Goal: Task Accomplishment & Management: Complete application form

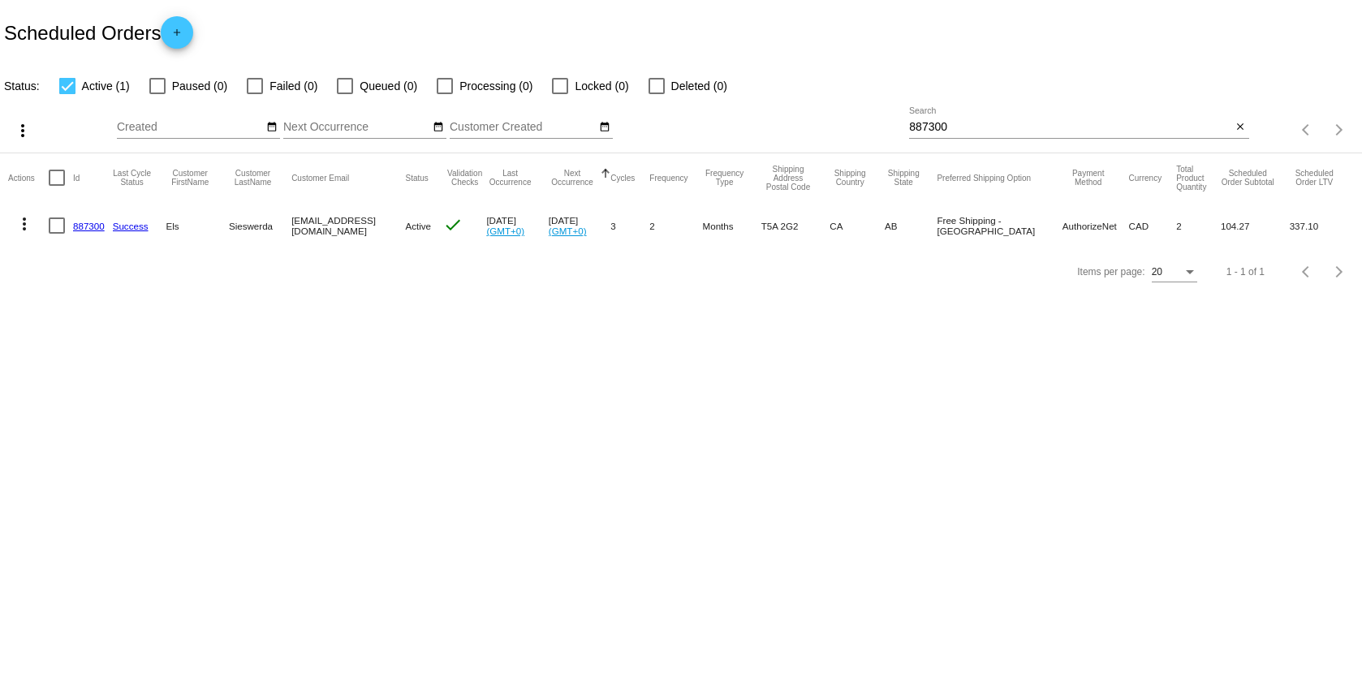
drag, startPoint x: 967, startPoint y: 126, endPoint x: 850, endPoint y: 126, distance: 116.9
click at [851, 130] on div "more_vert Sep Jan Feb Mar [DATE]" at bounding box center [681, 125] width 1362 height 58
paste input "[EMAIL_ADDRESS][DOMAIN_NAME]"
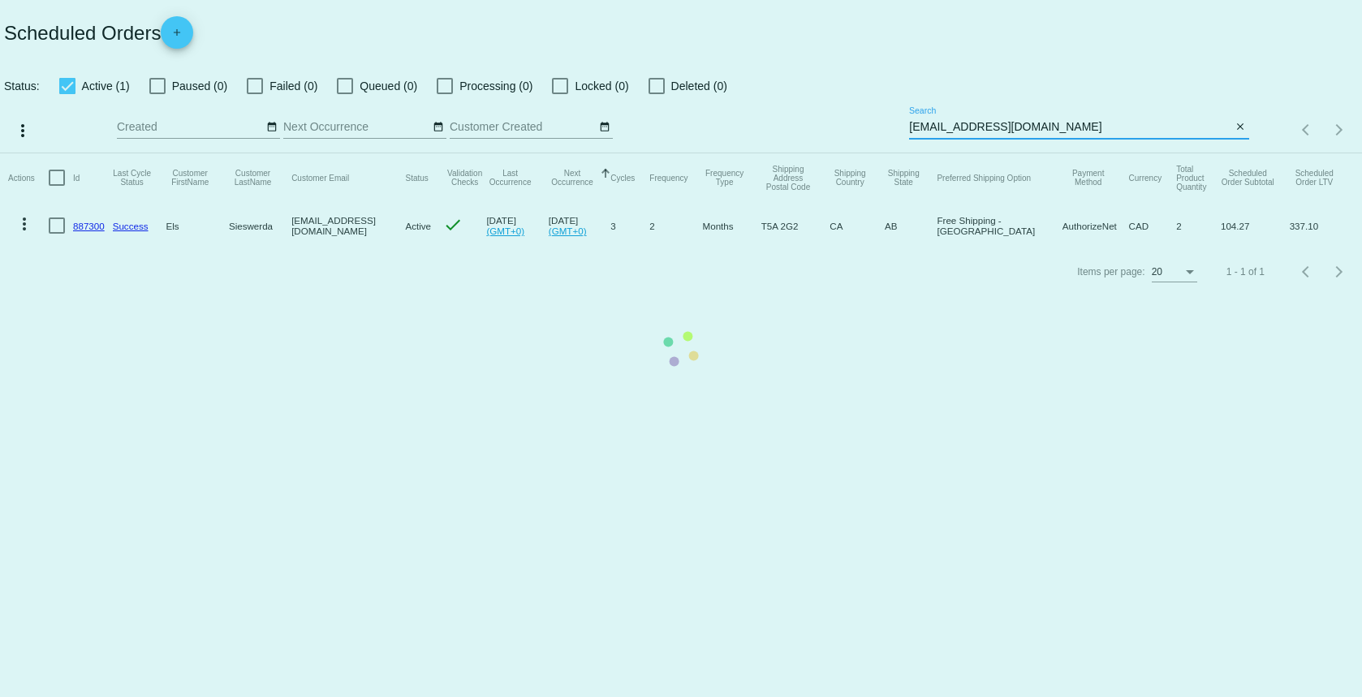
type input "[EMAIL_ADDRESS][DOMAIN_NAME]"
click at [1102, 153] on mat-table "Actions Id Last Cycle Status Customer FirstName Customer LastName Customer Emai…" at bounding box center [681, 201] width 1362 height 96
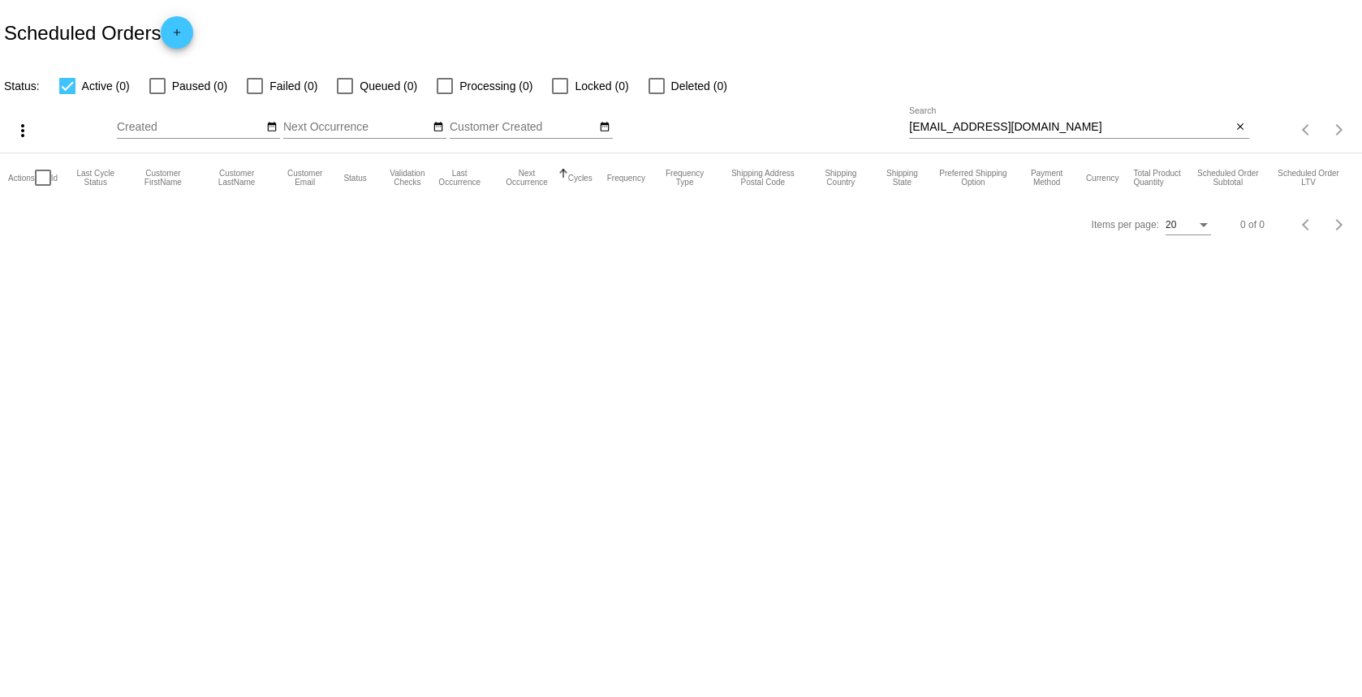
click at [176, 32] on mat-icon "add" at bounding box center [176, 36] width 19 height 19
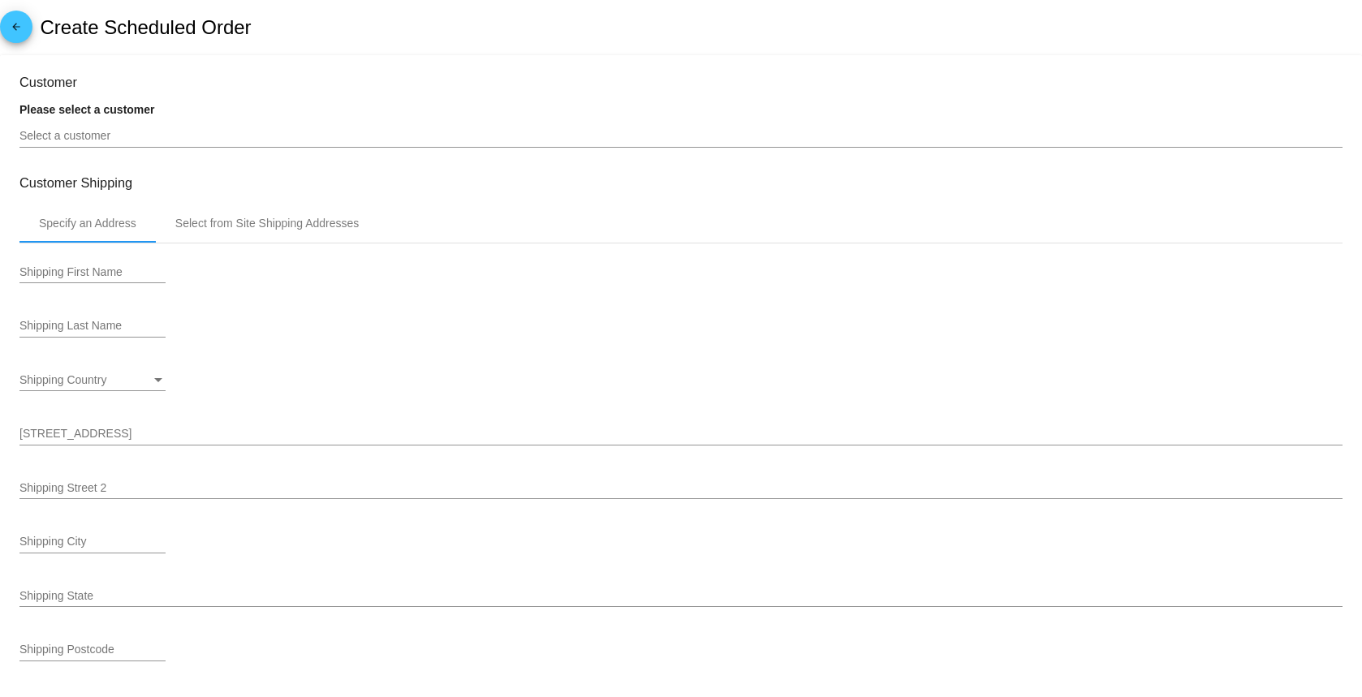
type input "[DATE]"
click at [151, 134] on input "Select a customer" at bounding box center [680, 136] width 1323 height 13
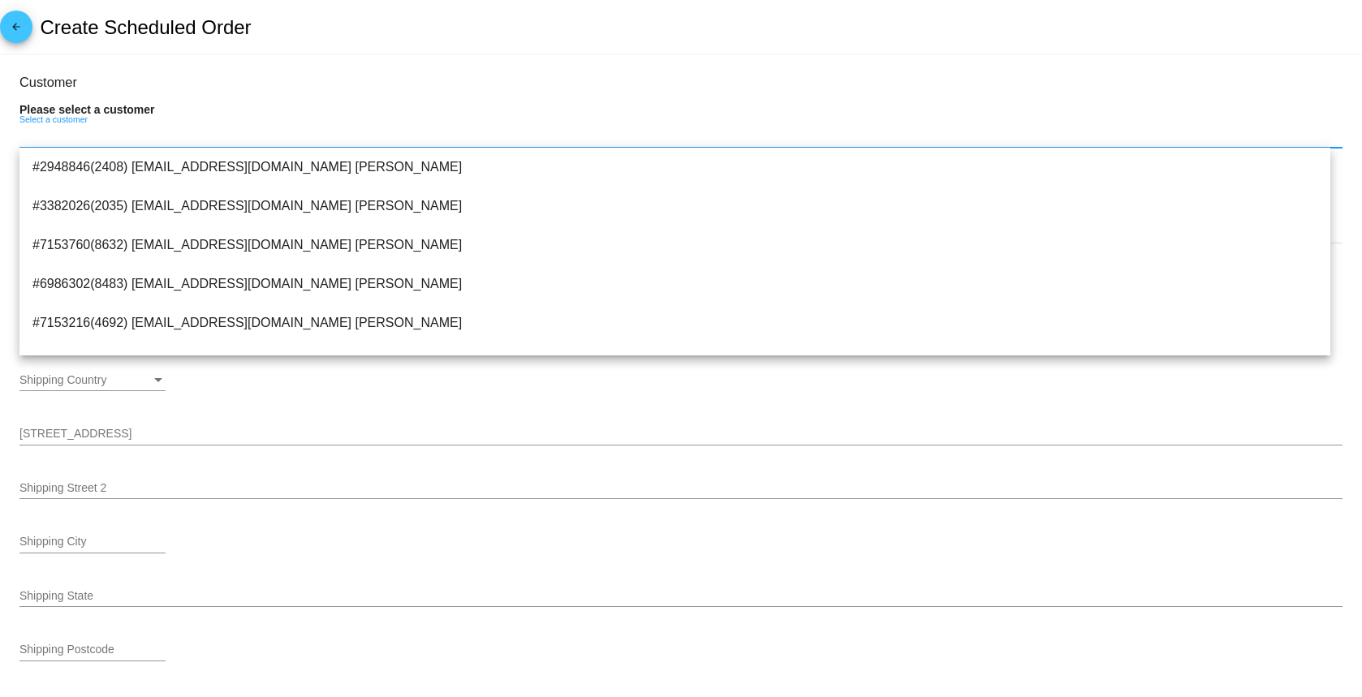
click at [161, 134] on input "Select a customer" at bounding box center [680, 136] width 1323 height 13
paste input "[EMAIL_ADDRESS][DOMAIN_NAME]"
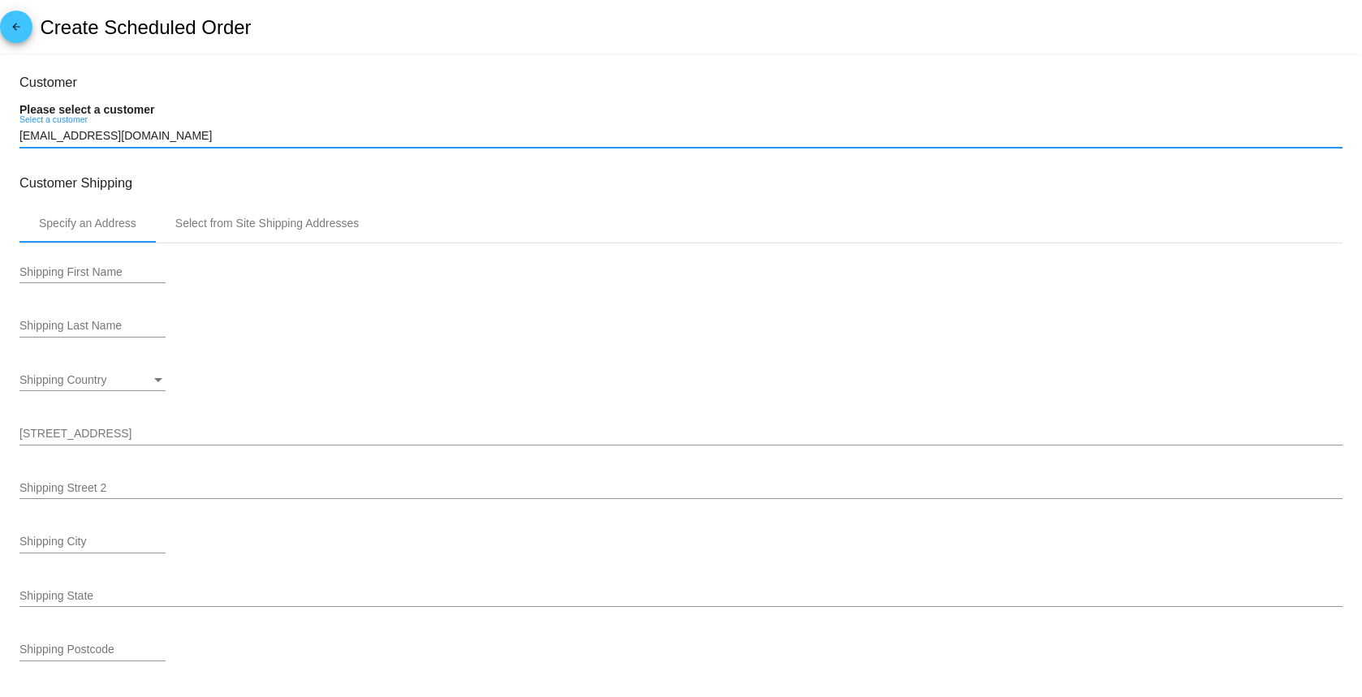
click at [175, 136] on input "[EMAIL_ADDRESS][DOMAIN_NAME]" at bounding box center [680, 136] width 1323 height 13
type input "[EMAIL_ADDRESS][DOMAIN_NAME]"
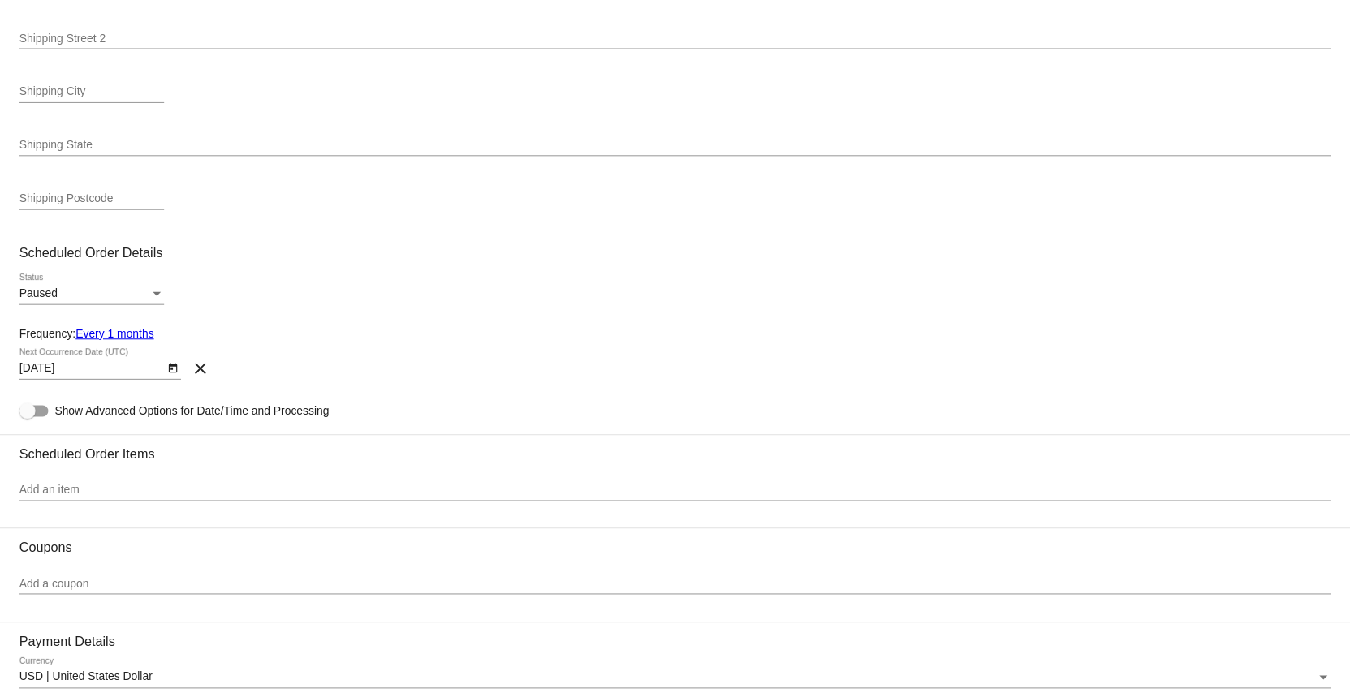
scroll to position [399, 0]
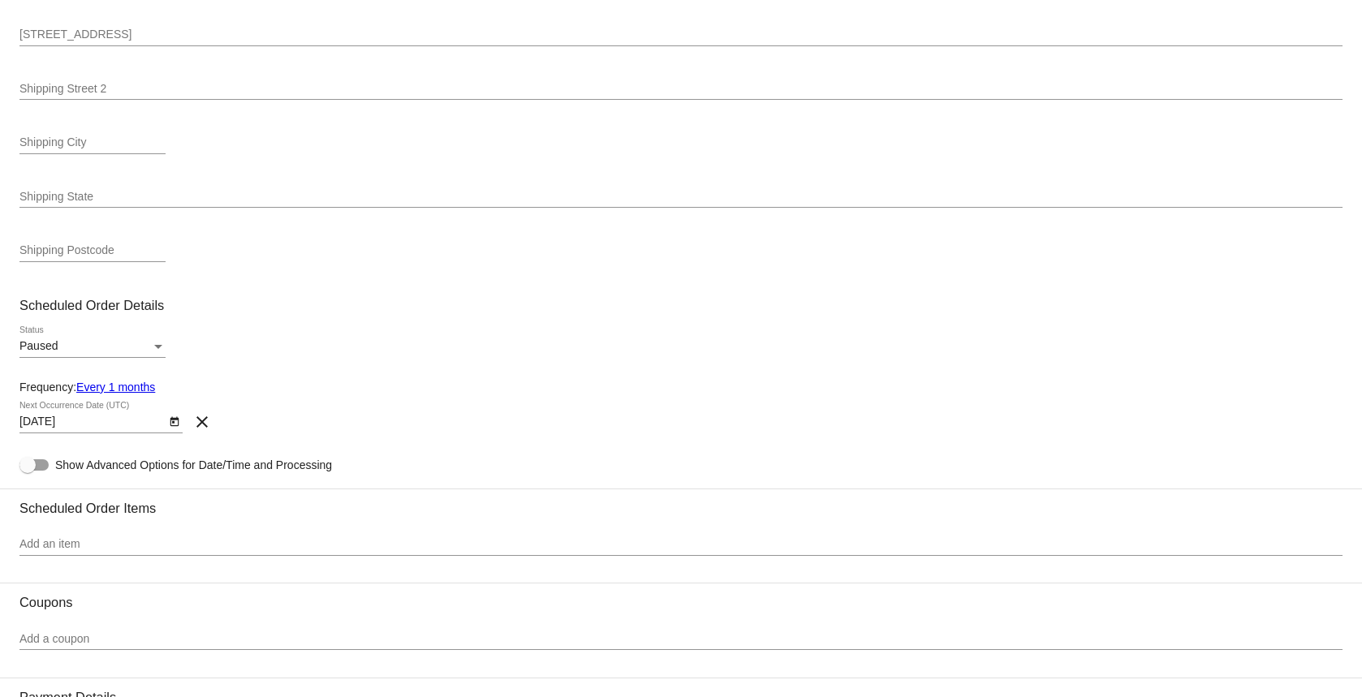
click at [147, 392] on link "Every 1 months" at bounding box center [115, 387] width 79 height 13
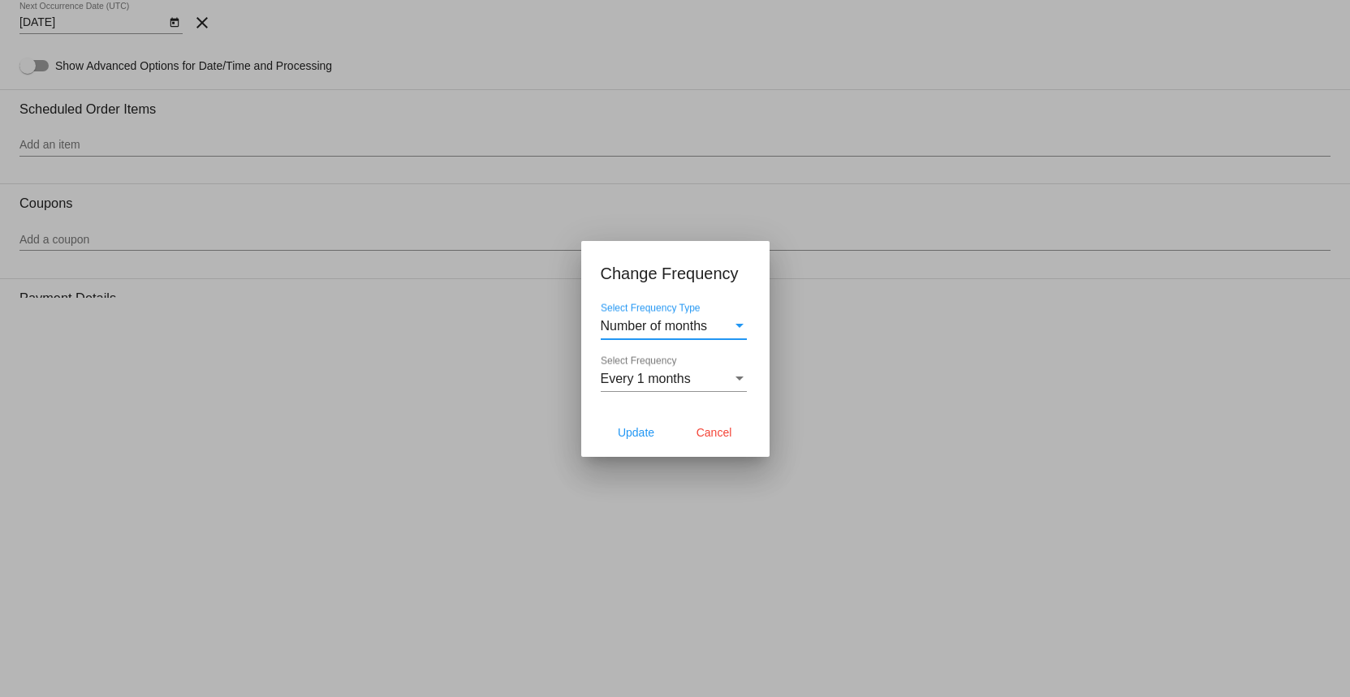
click at [679, 382] on span "Every 1 months" at bounding box center [646, 379] width 90 height 14
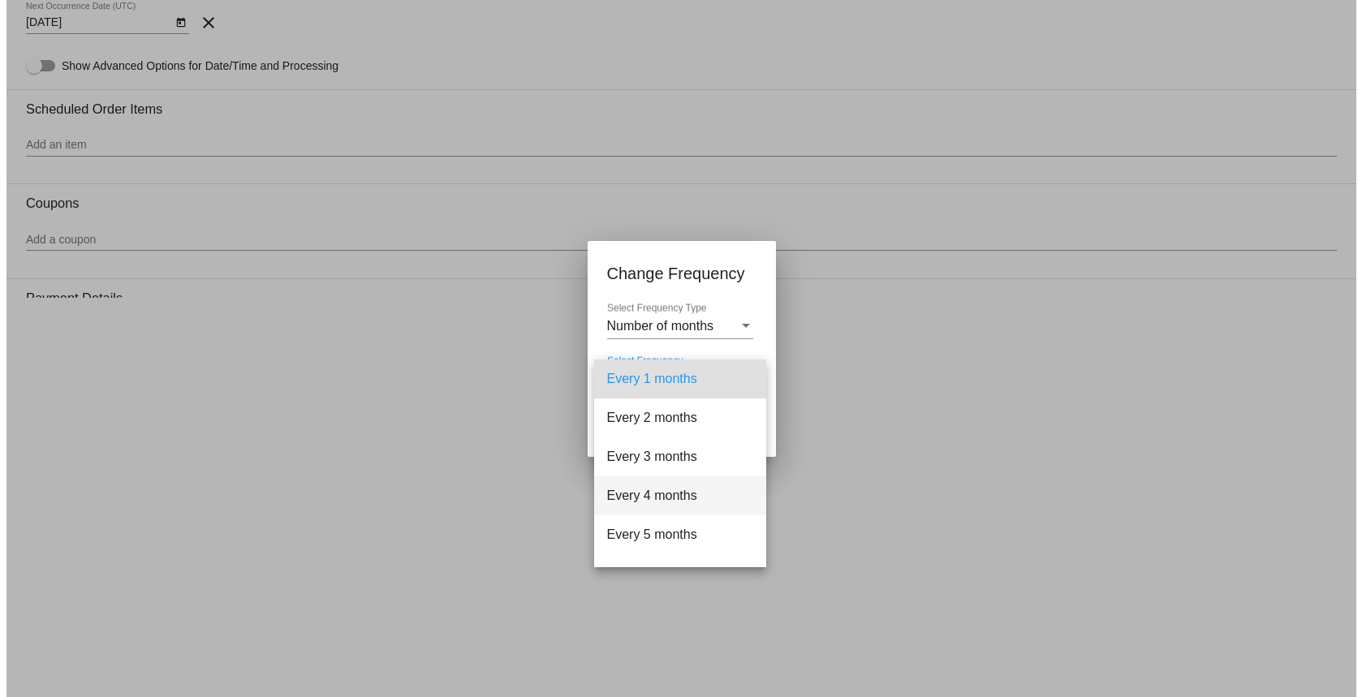
scroll to position [162, 0]
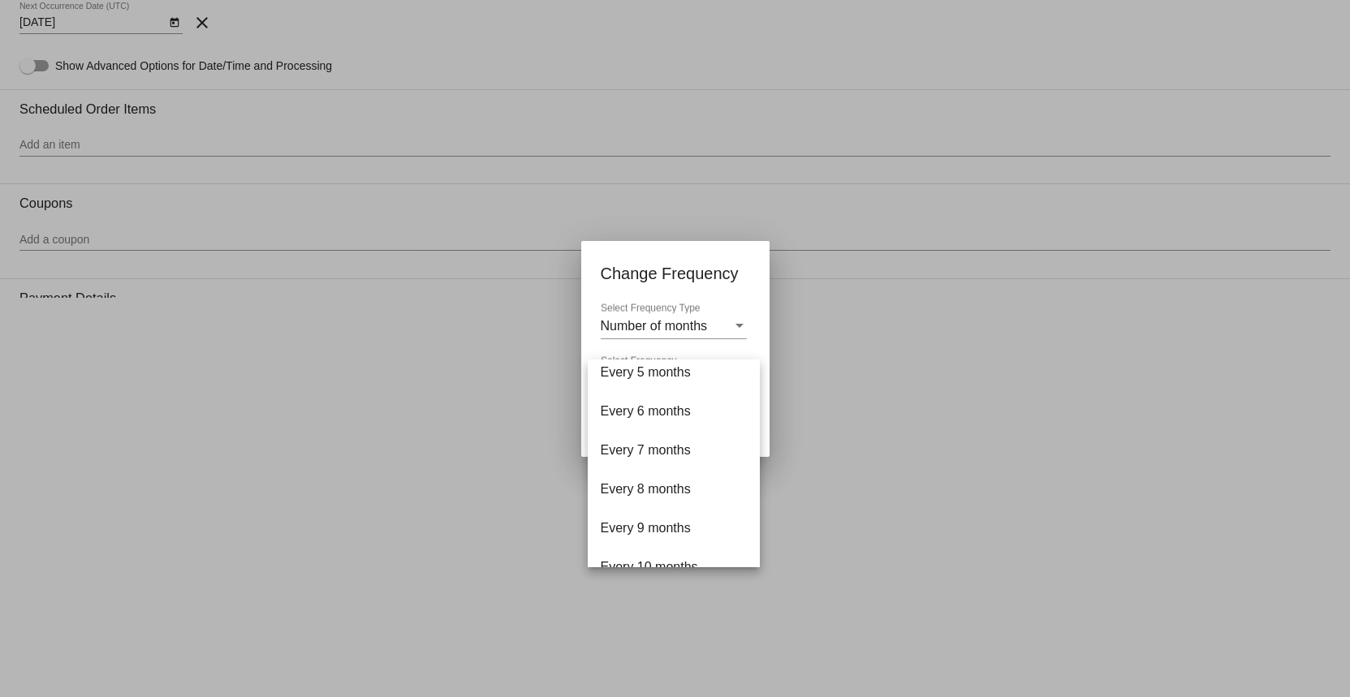
click at [864, 417] on div at bounding box center [675, 348] width 1350 height 697
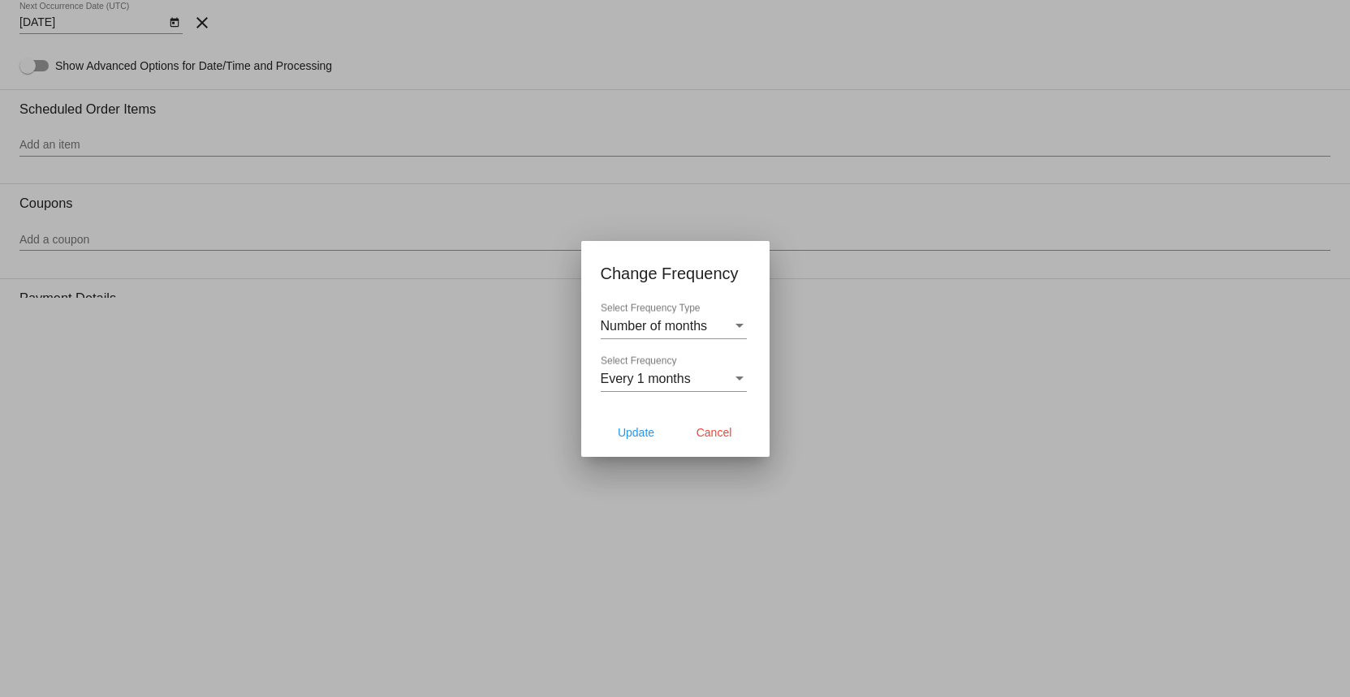
click at [92, 193] on div at bounding box center [675, 348] width 1350 height 697
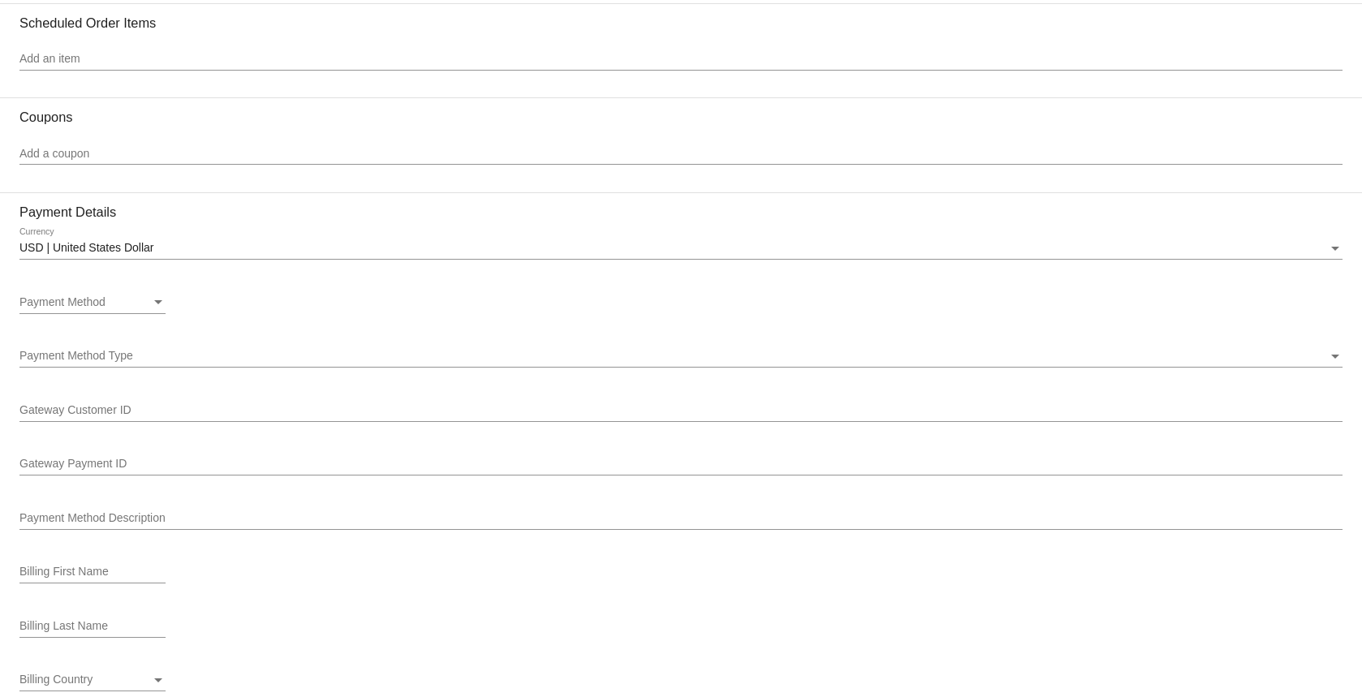
scroll to position [886, 0]
click at [497, 269] on div "USD | United States Dollar Currency" at bounding box center [680, 249] width 1323 height 46
click at [499, 255] on div "USD | United States Dollar Currency" at bounding box center [680, 242] width 1323 height 32
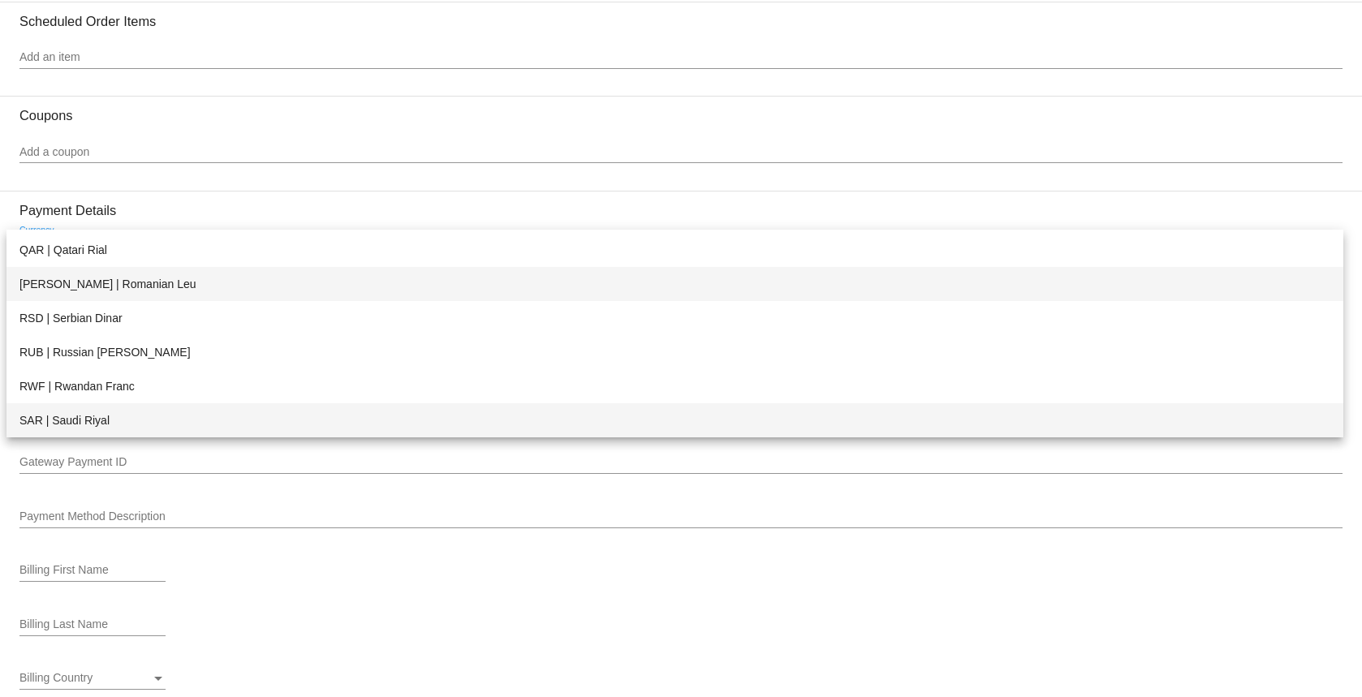
scroll to position [920, 0]
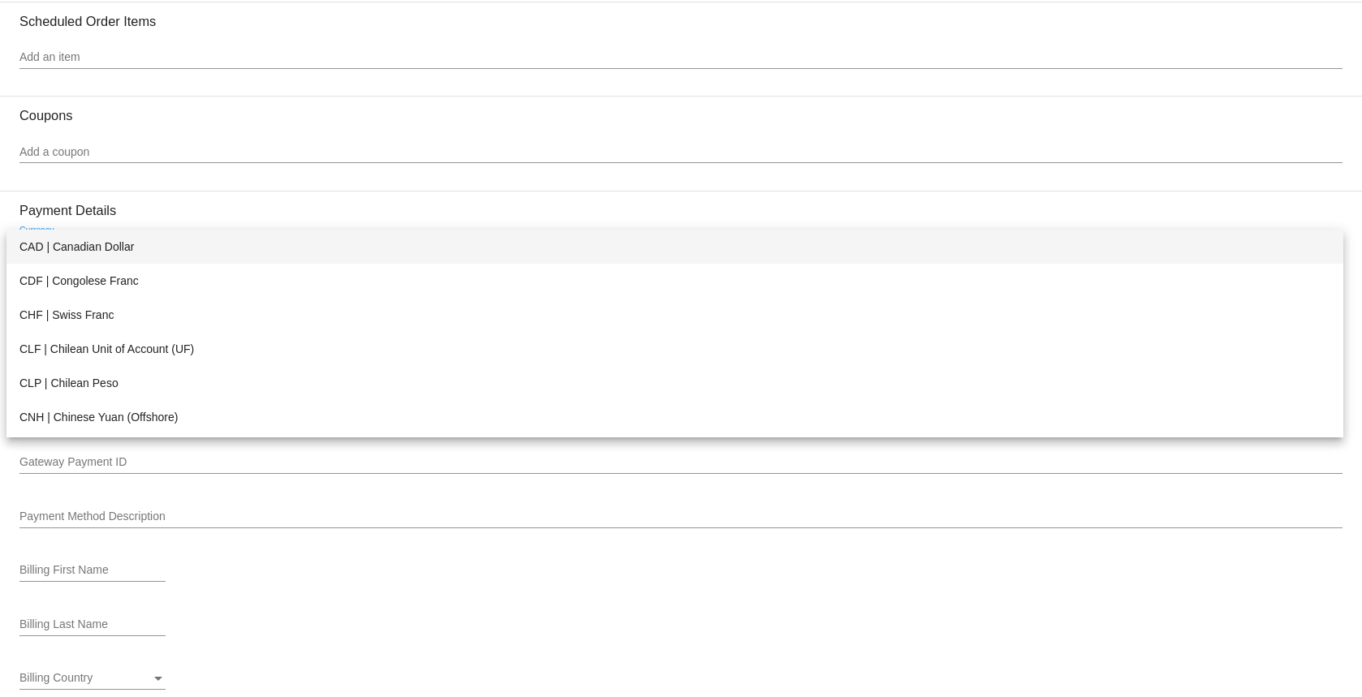
click at [161, 251] on span "CAD | Canadian Dollar" at bounding box center [674, 247] width 1311 height 34
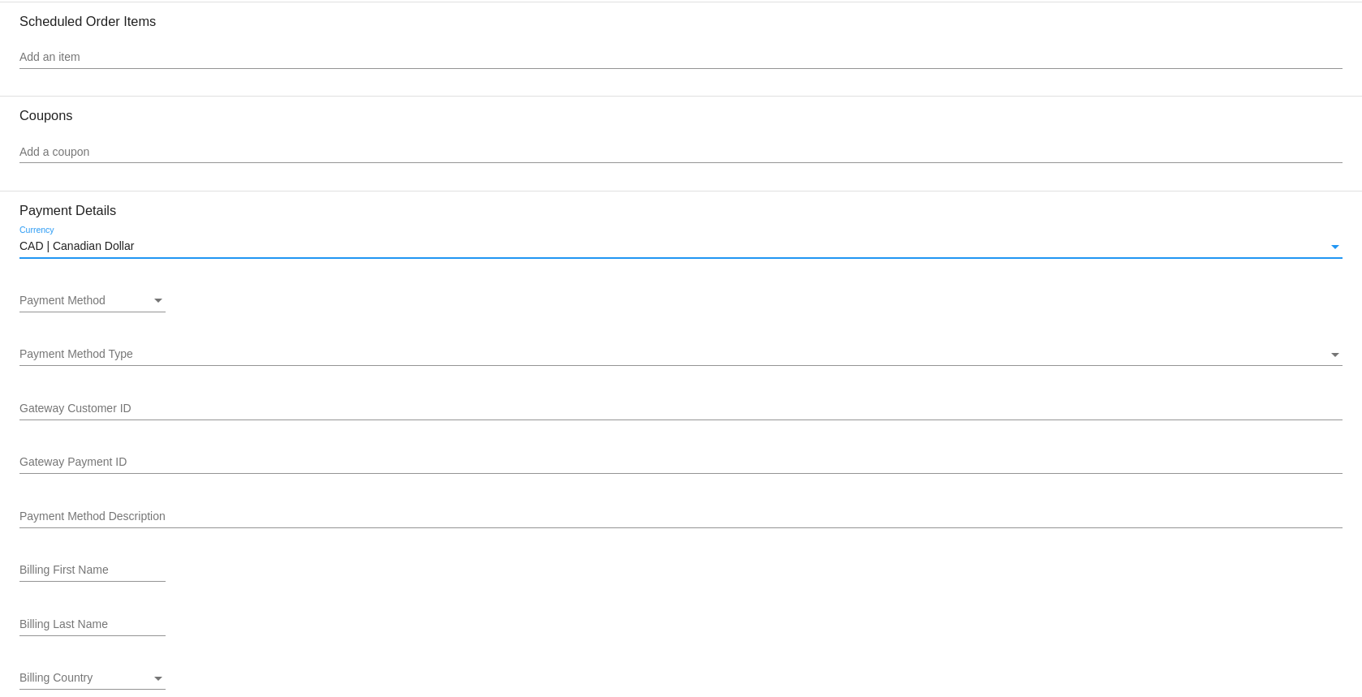
click at [131, 295] on div "Payment Method" at bounding box center [84, 301] width 131 height 13
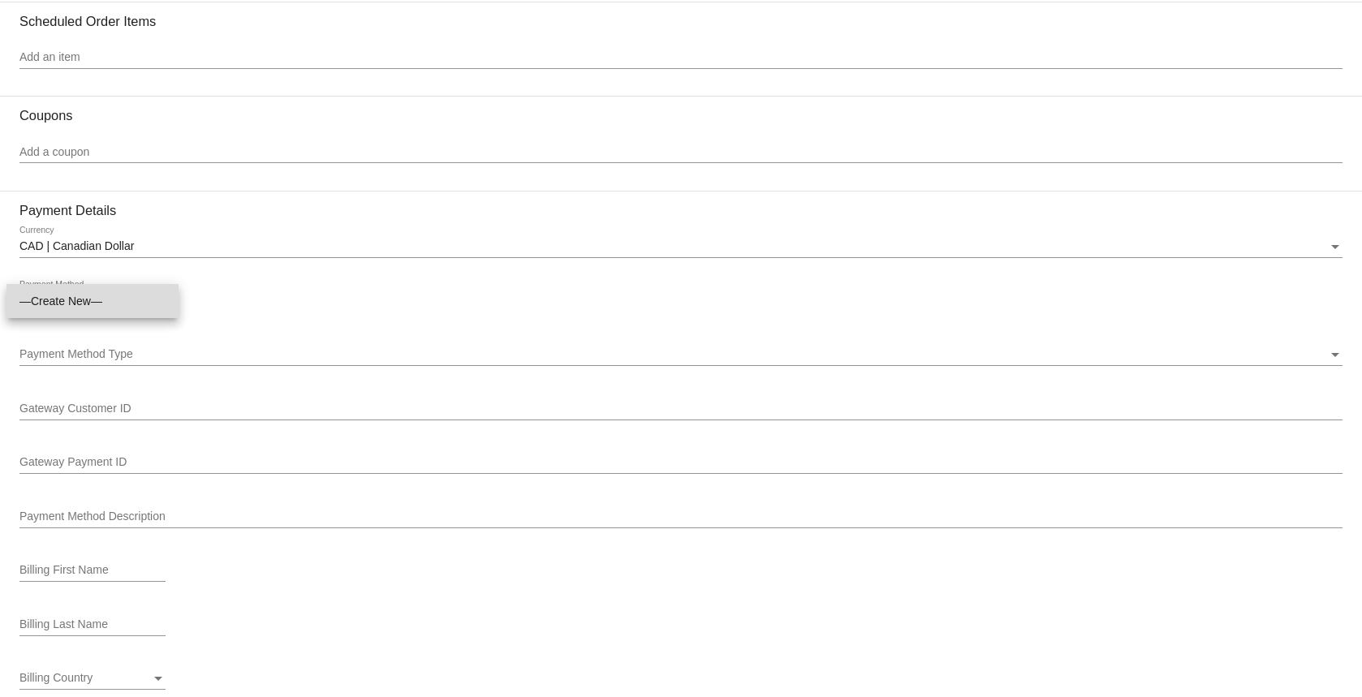
click at [100, 292] on span "—Create New—" at bounding box center [92, 301] width 146 height 34
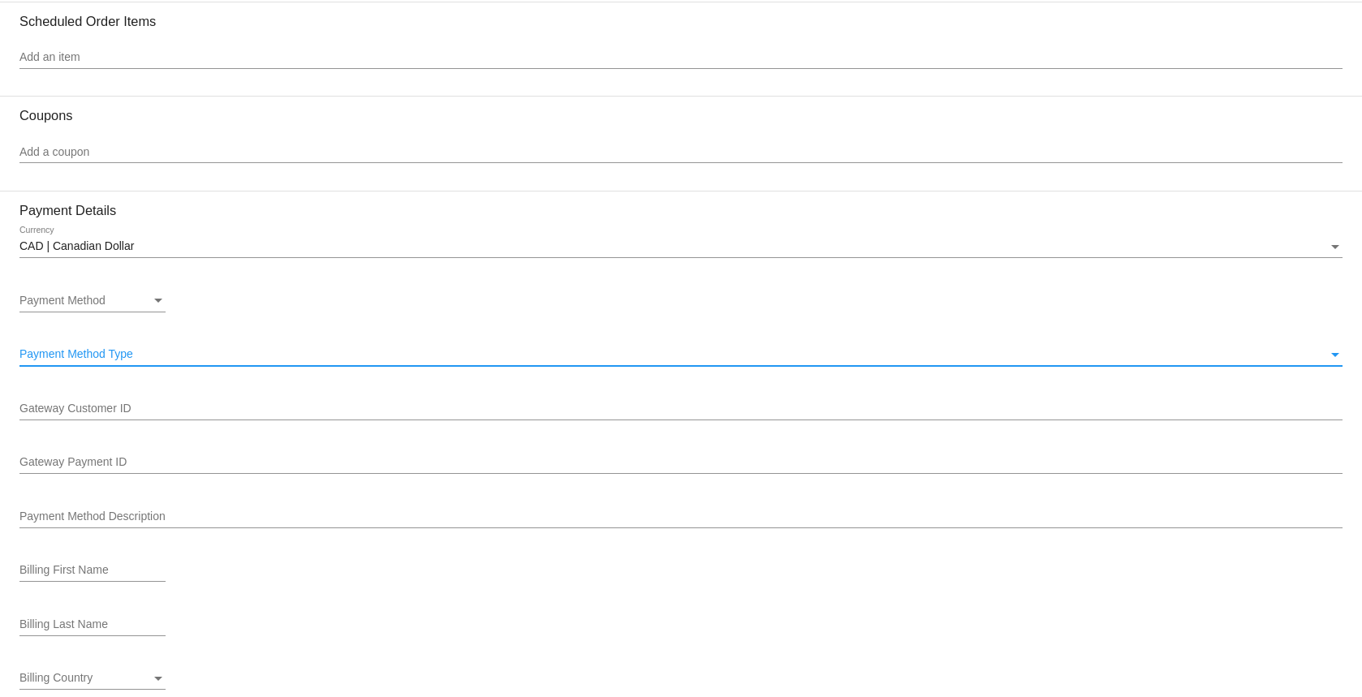
click at [213, 350] on div "Payment Method Type" at bounding box center [673, 354] width 1308 height 13
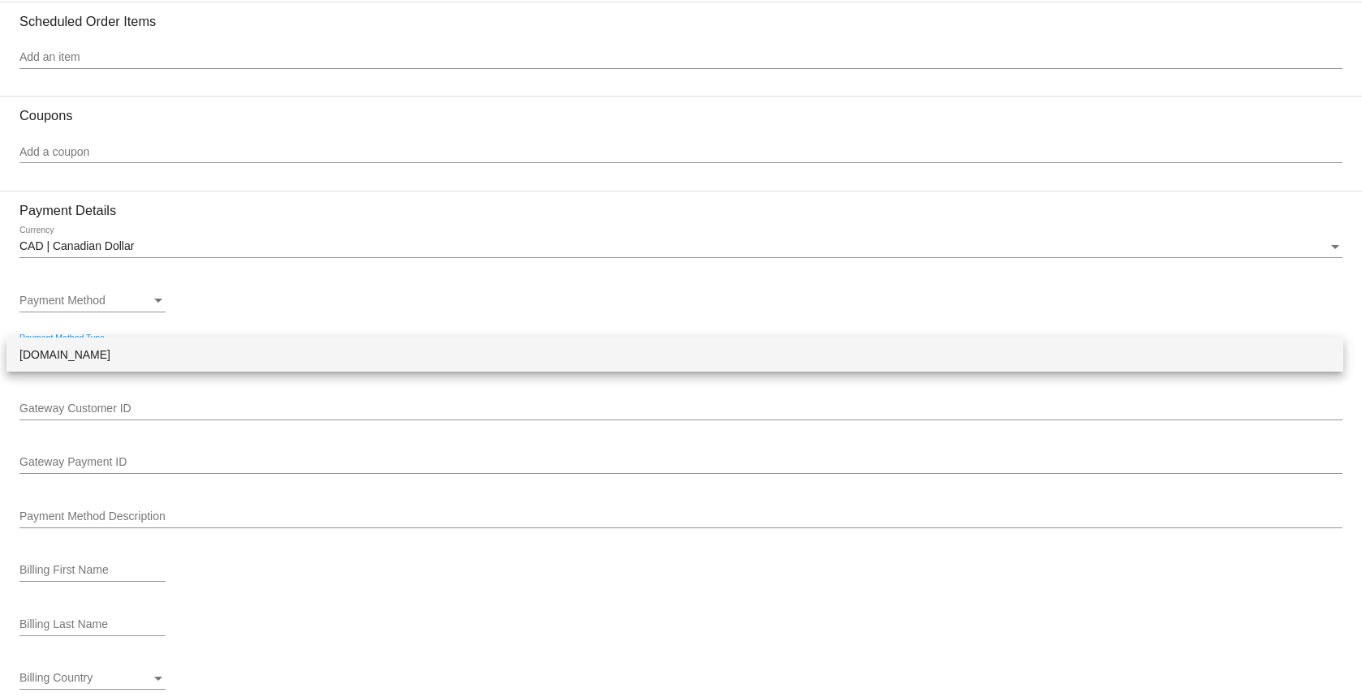
click at [224, 318] on div at bounding box center [681, 348] width 1362 height 697
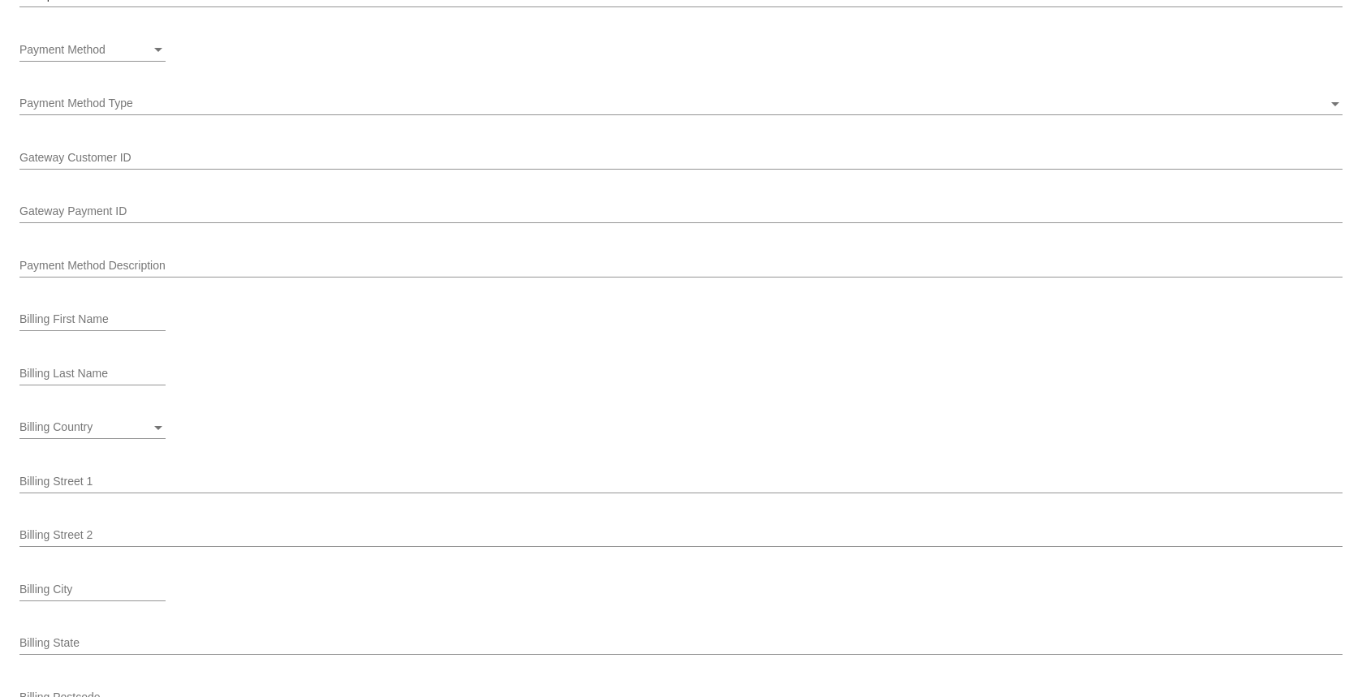
scroll to position [1130, 0]
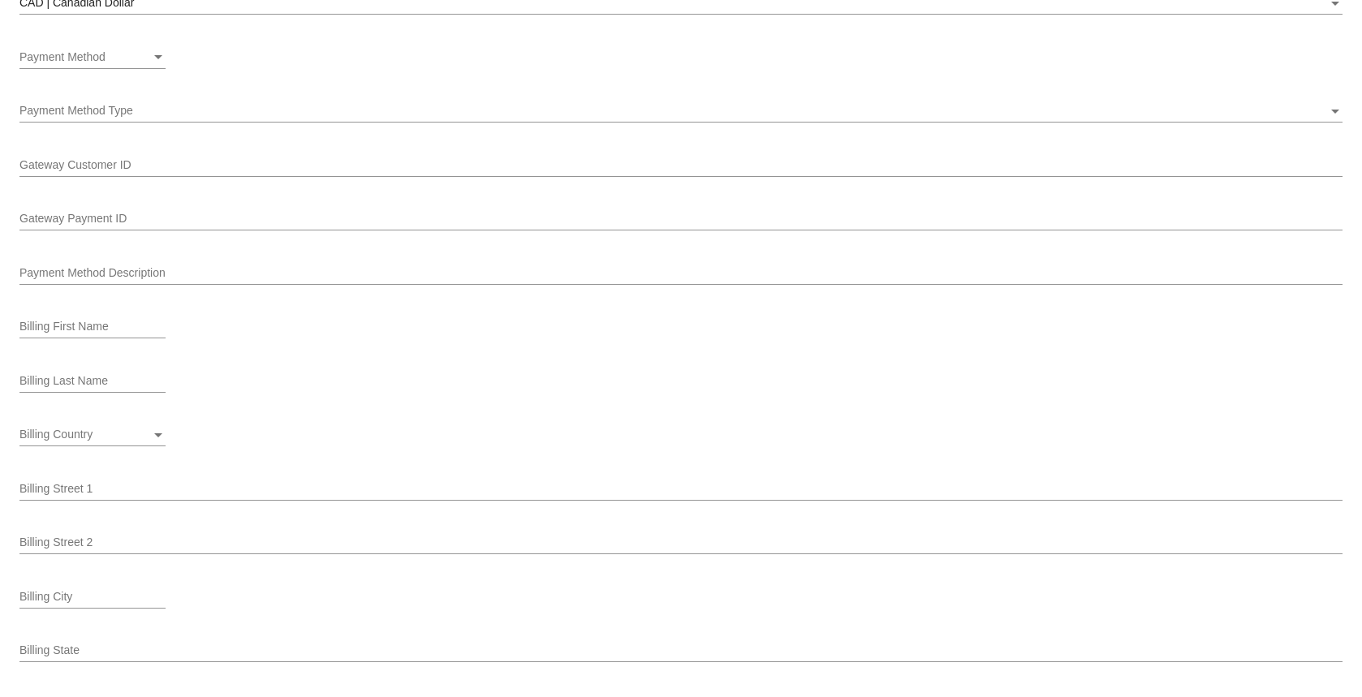
click at [247, 173] on div "Gateway Customer ID" at bounding box center [680, 161] width 1323 height 32
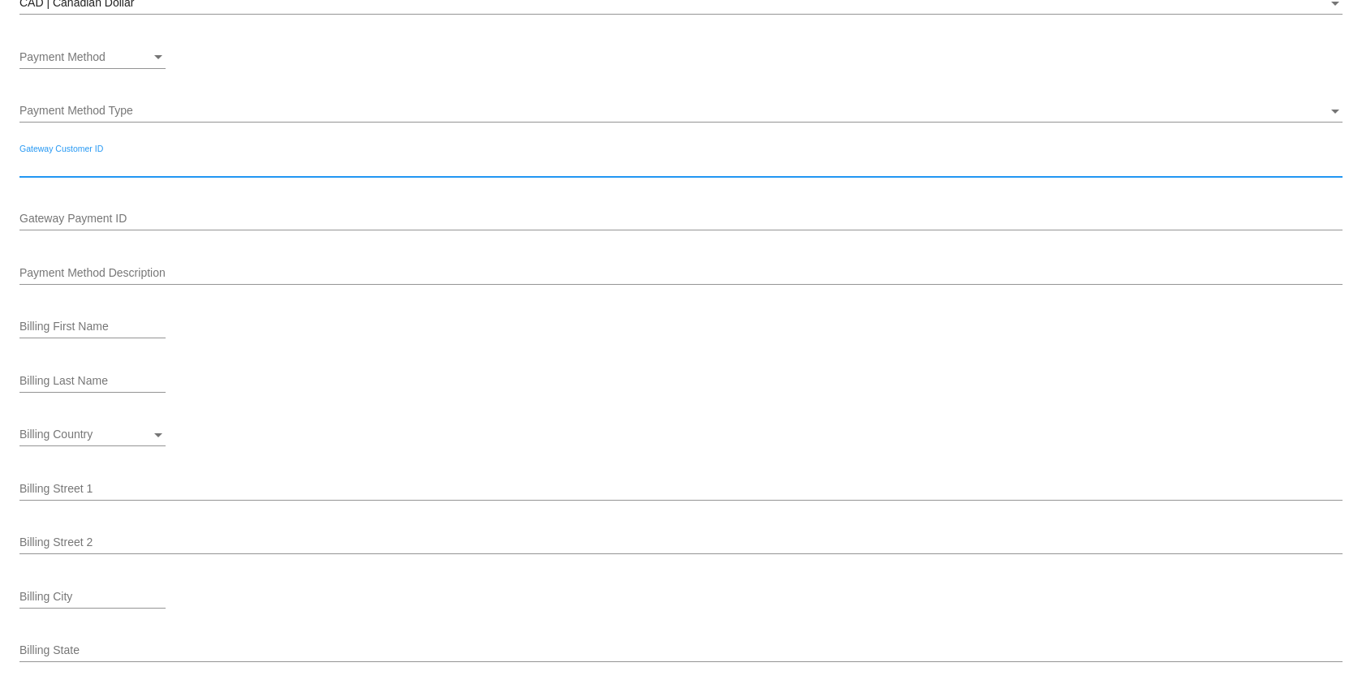
click at [248, 117] on div "Payment Method Type" at bounding box center [673, 111] width 1308 height 13
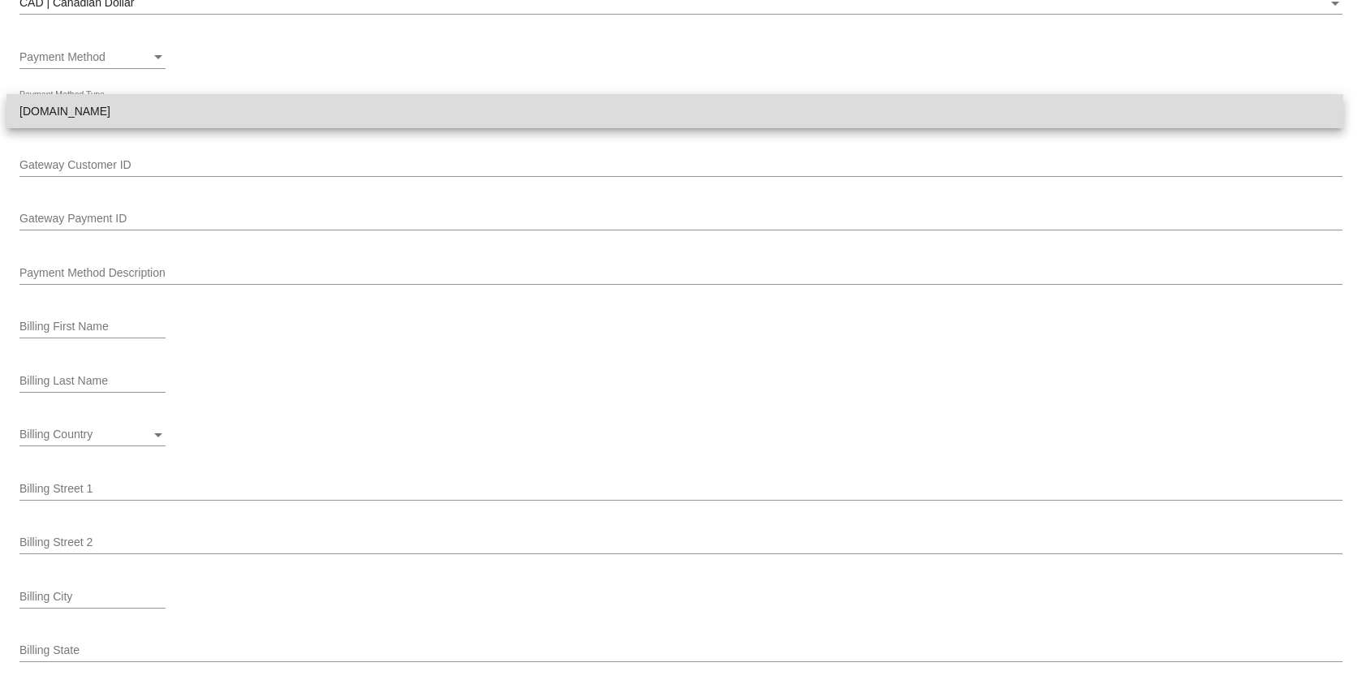
click at [248, 117] on span "[DOMAIN_NAME]" at bounding box center [674, 111] width 1311 height 34
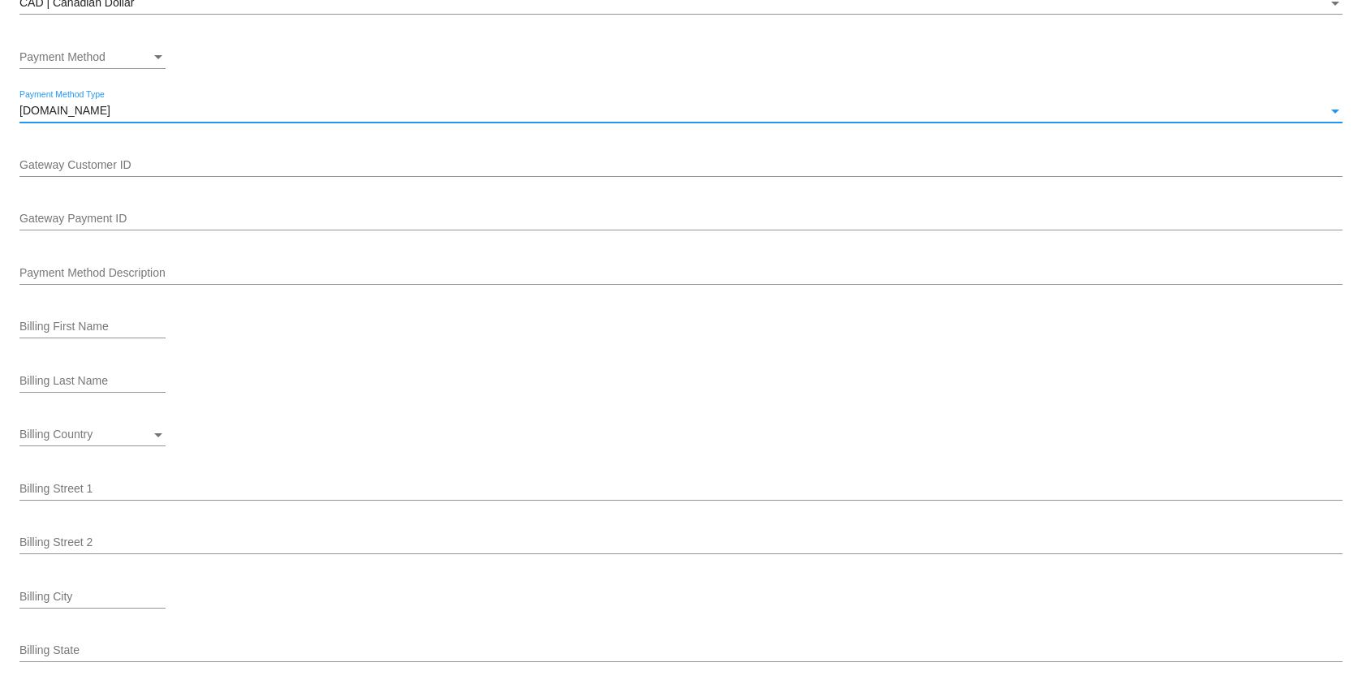
click at [224, 174] on div "Gateway Customer ID" at bounding box center [680, 161] width 1323 height 32
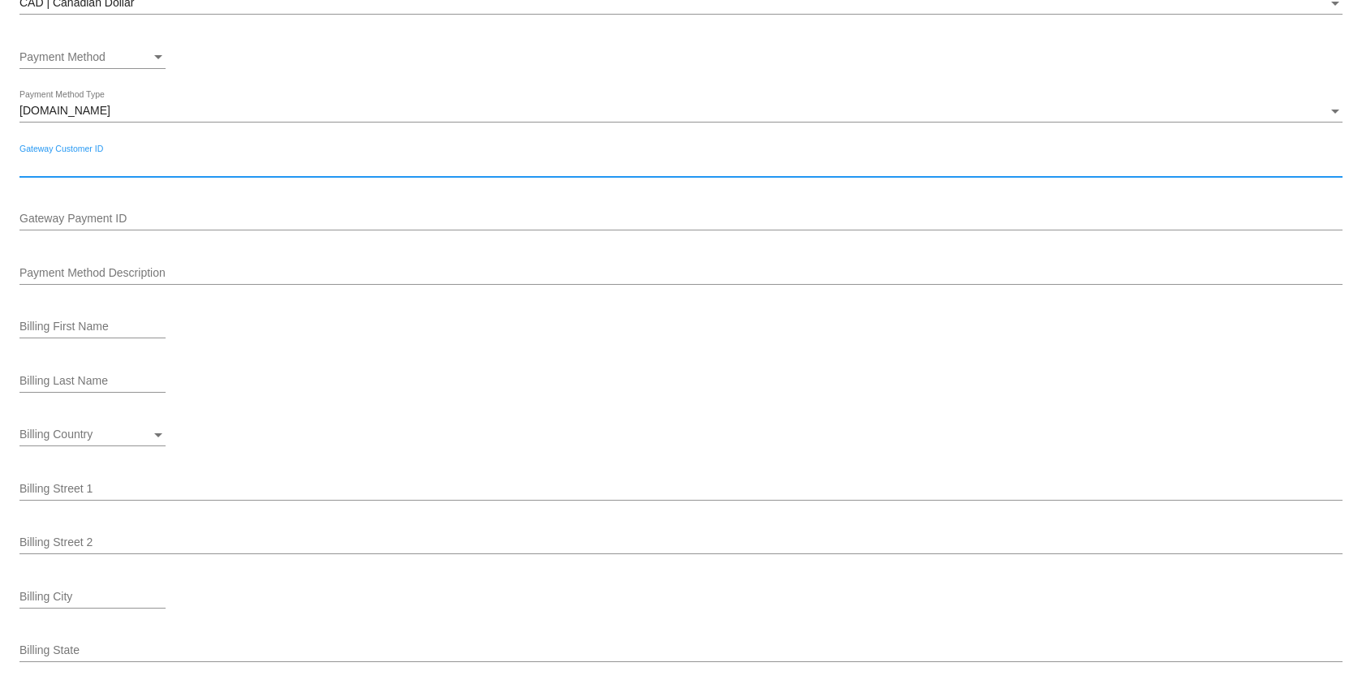
click at [204, 209] on div "Gateway Payment ID" at bounding box center [680, 215] width 1323 height 32
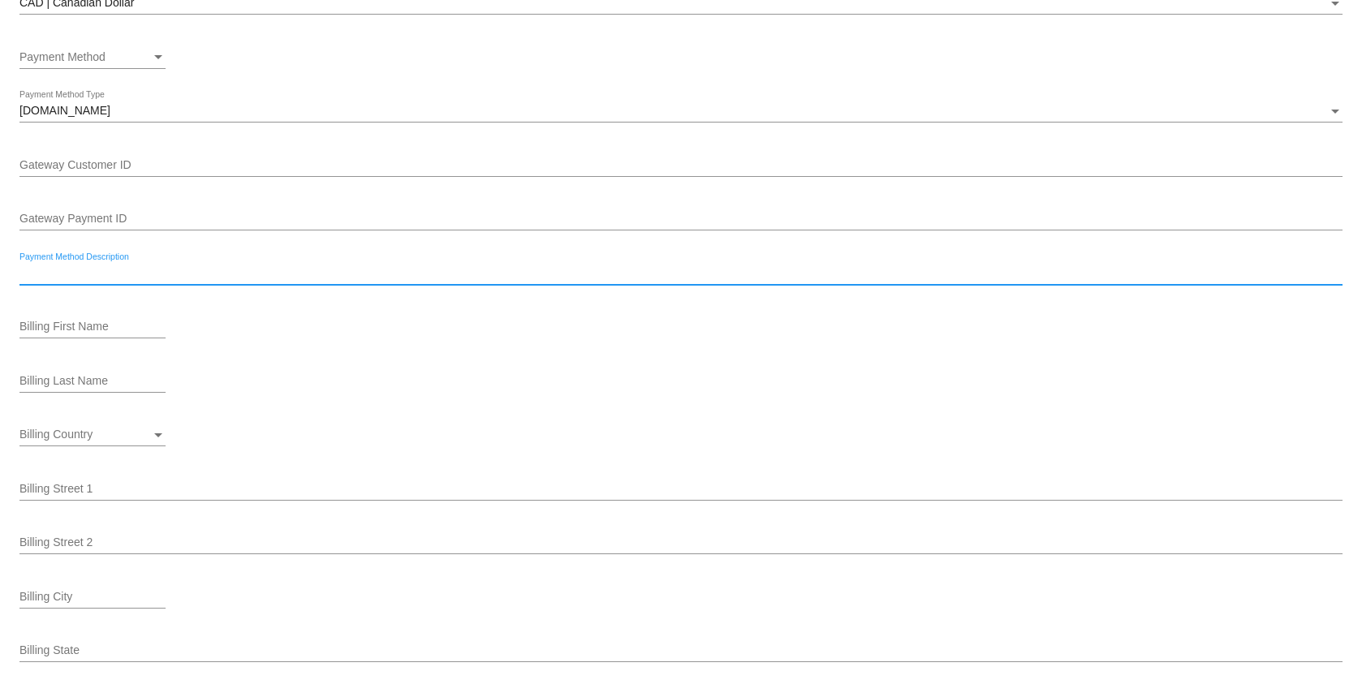
click at [175, 269] on input "Payment Method Description" at bounding box center [680, 273] width 1323 height 13
click at [106, 349] on div "Billing First Name" at bounding box center [92, 330] width 146 height 46
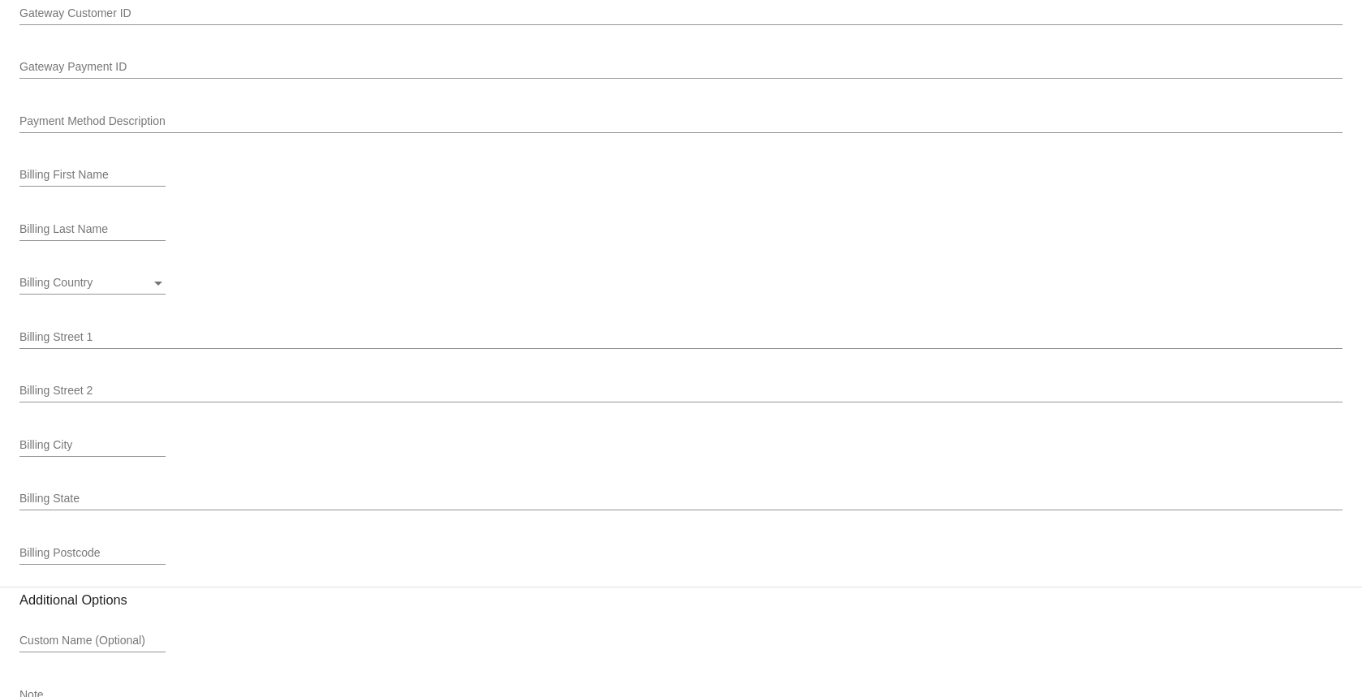
scroll to position [1049, 0]
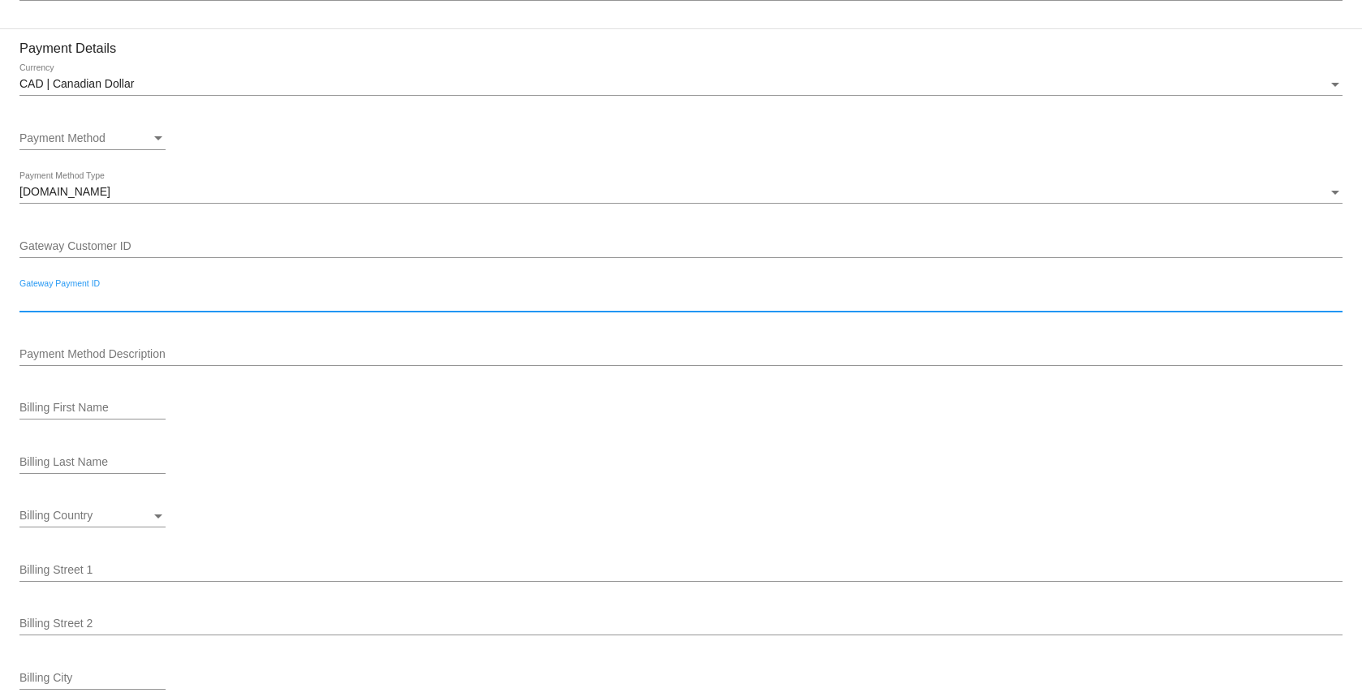
click at [143, 295] on input "Gateway Payment ID" at bounding box center [680, 300] width 1323 height 13
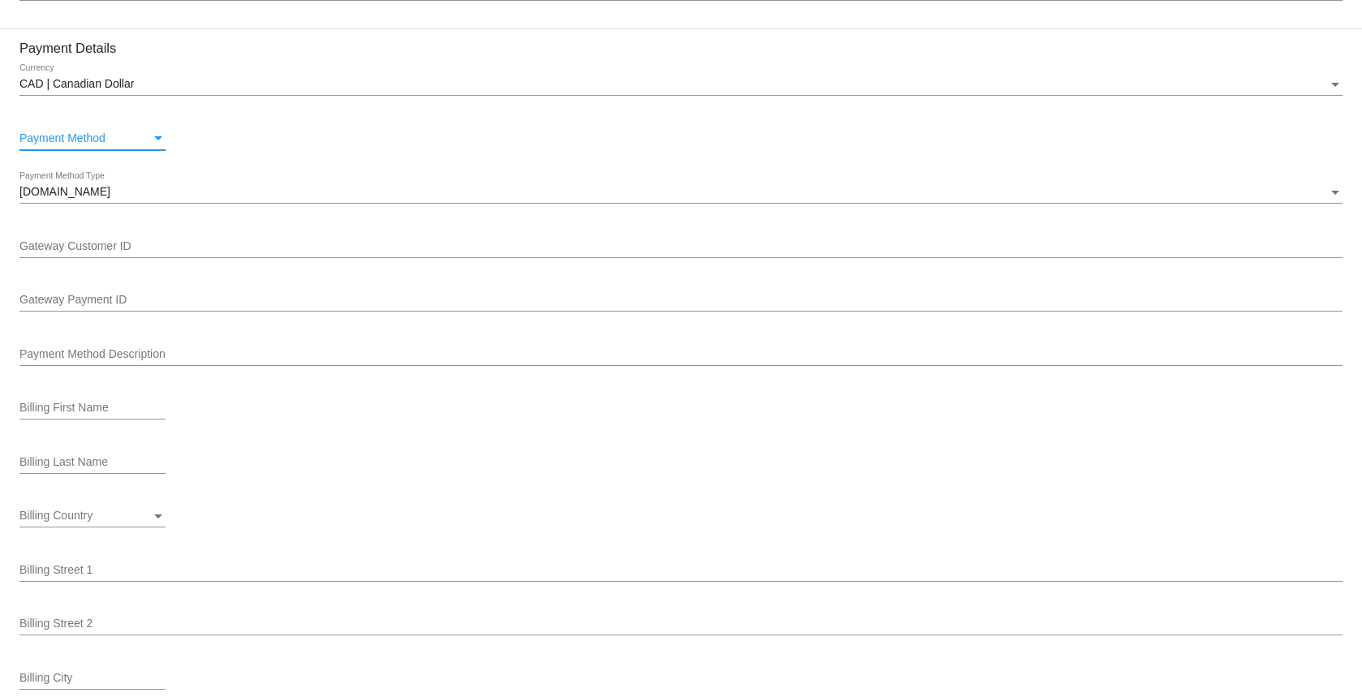
click at [134, 140] on div "Payment Method" at bounding box center [84, 138] width 131 height 13
click at [404, 159] on div at bounding box center [681, 348] width 1362 height 697
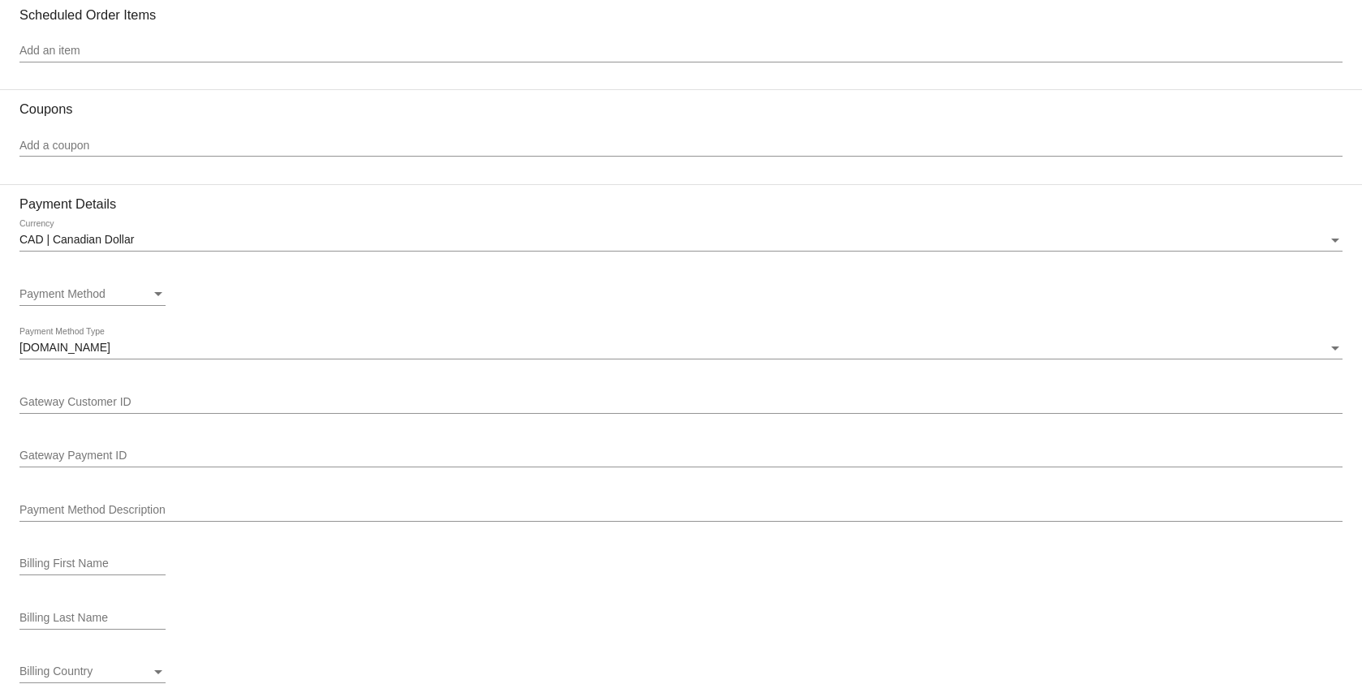
scroll to position [1373, 0]
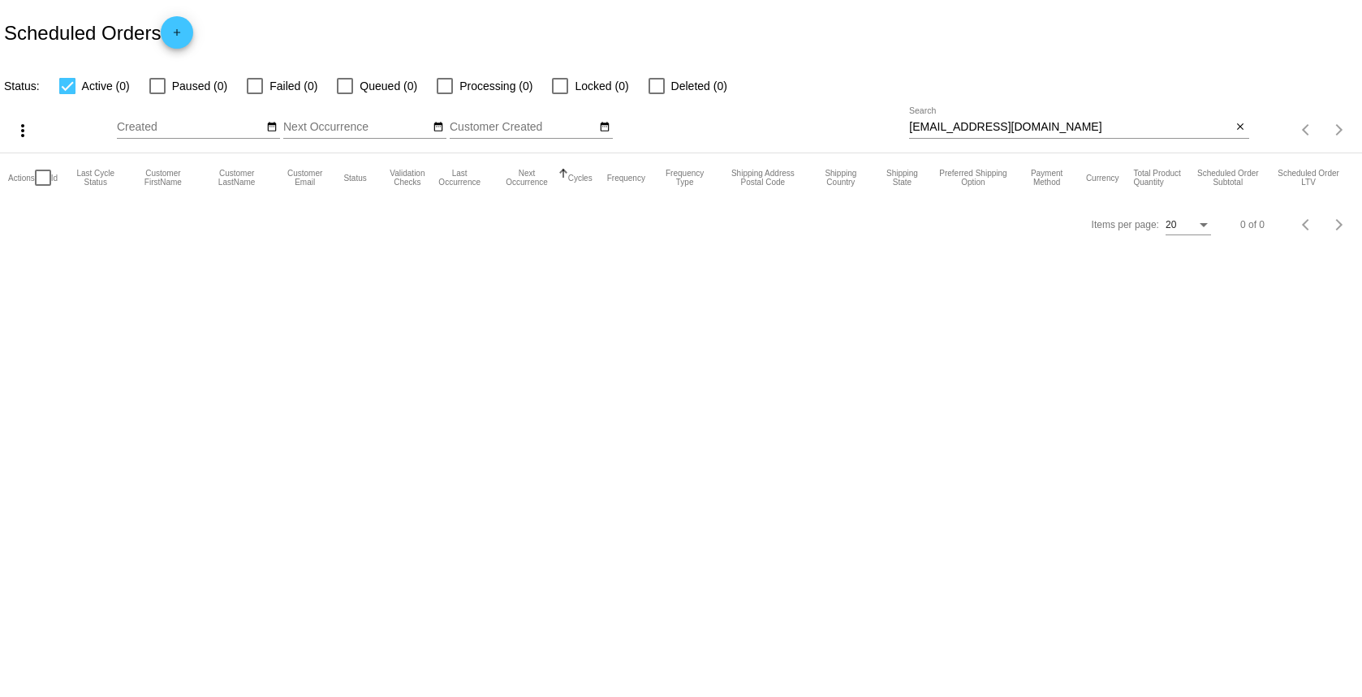
drag, startPoint x: 1061, startPoint y: 130, endPoint x: 818, endPoint y: 121, distance: 242.9
click at [820, 121] on div "more_vert Sep Jan Feb Mar [DATE]" at bounding box center [681, 125] width 1362 height 58
paste input "l"
type input "[EMAIL_ADDRESS][DOMAIN_NAME]"
